Goal: Information Seeking & Learning: Learn about a topic

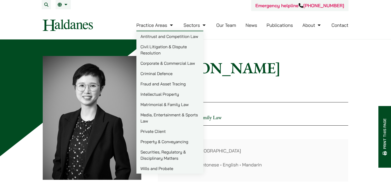
click at [153, 48] on link "Civil Litigation & Dispute Resolution" at bounding box center [169, 49] width 67 height 16
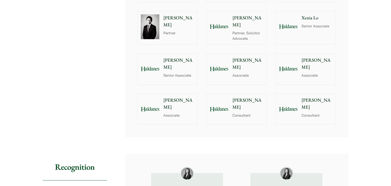
scroll to position [453, 0]
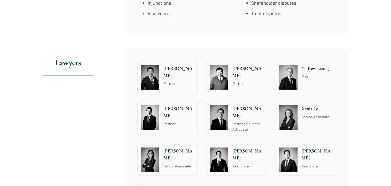
click at [248, 121] on p "Partner, Solicitor Advocate" at bounding box center [247, 126] width 31 height 11
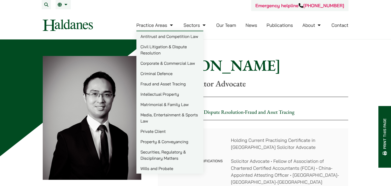
click at [162, 167] on link "Wills and Probate" at bounding box center [169, 168] width 67 height 10
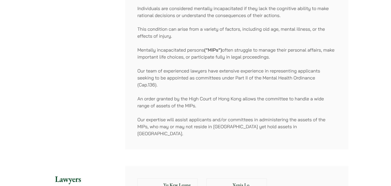
scroll to position [997, 0]
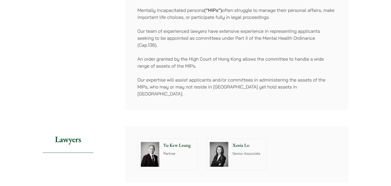
click at [181, 151] on p "Partner" at bounding box center [178, 153] width 31 height 5
click at [221, 142] on img at bounding box center [219, 154] width 19 height 25
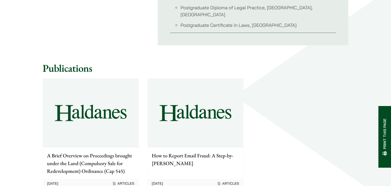
scroll to position [453, 0]
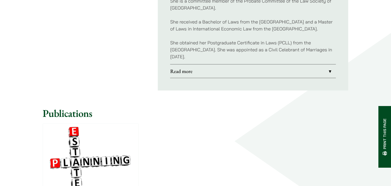
scroll to position [539, 0]
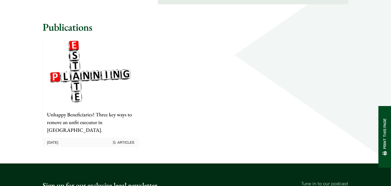
click at [110, 122] on p "Unhappy Beneficiaries? Three key ways to remove an unfit executor in [GEOGRAPHI…" at bounding box center [90, 121] width 87 height 23
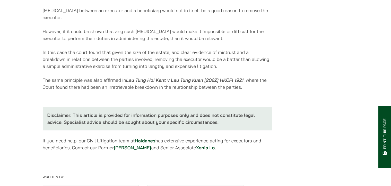
scroll to position [1178, 0]
